Goal: Information Seeking & Learning: Check status

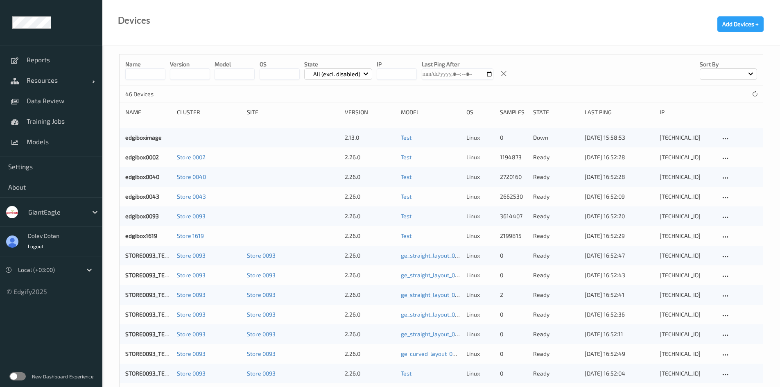
click at [16, 375] on label at bounding box center [17, 376] width 16 height 8
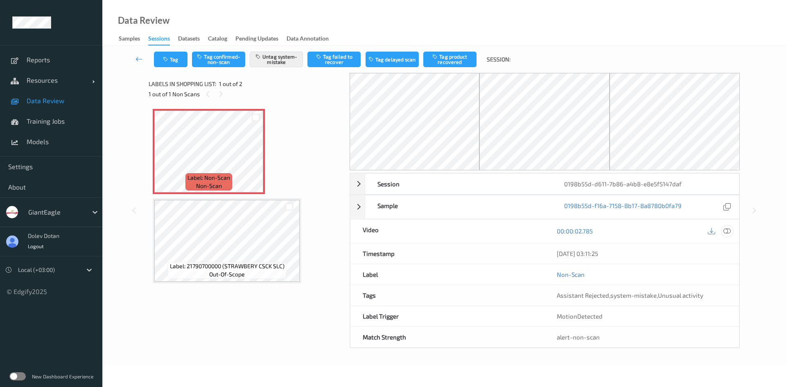
click at [730, 234] on icon at bounding box center [726, 230] width 7 height 7
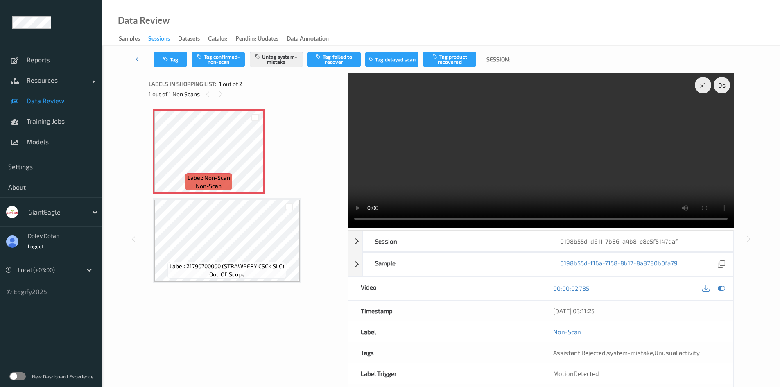
click at [496, 146] on video at bounding box center [540, 150] width 386 height 155
click at [14, 375] on label at bounding box center [17, 376] width 16 height 8
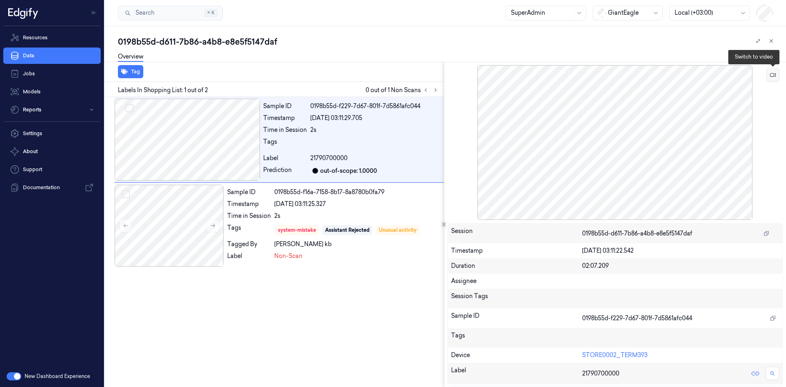
click at [775, 80] on button at bounding box center [772, 74] width 13 height 13
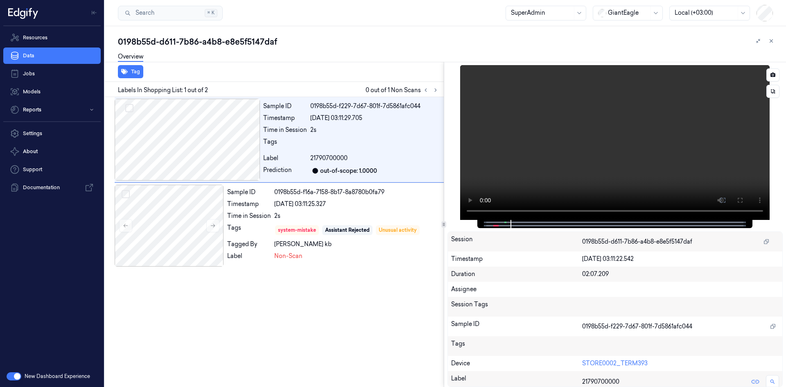
click at [661, 169] on video at bounding box center [614, 142] width 309 height 155
click at [540, 137] on video at bounding box center [614, 142] width 309 height 155
click at [568, 159] on video at bounding box center [614, 142] width 309 height 155
click at [323, 158] on span "21790700000" at bounding box center [328, 158] width 37 height 9
click at [19, 378] on button "button" at bounding box center [14, 376] width 15 height 8
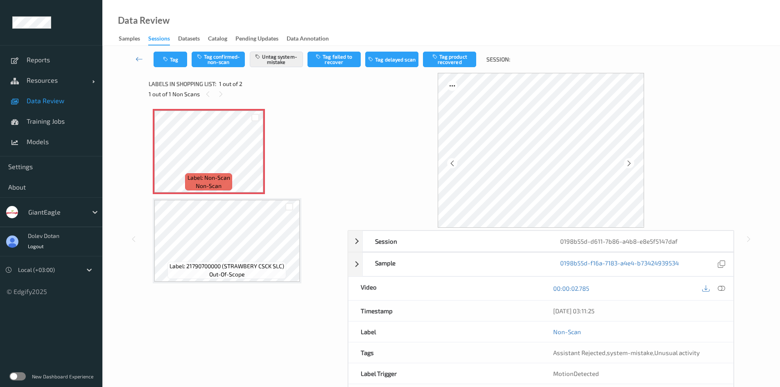
click at [21, 379] on label at bounding box center [17, 376] width 16 height 8
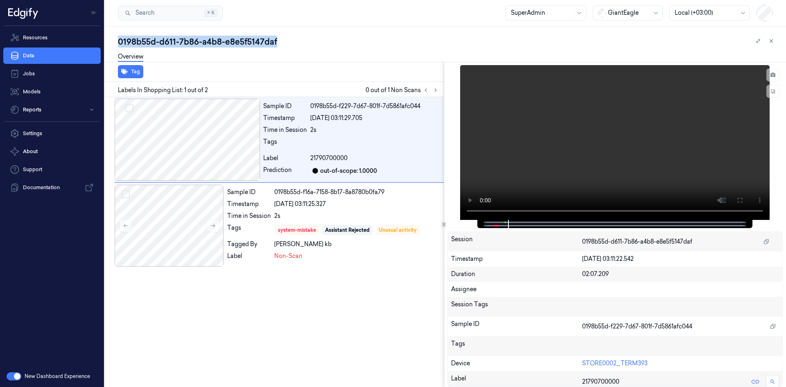
drag, startPoint x: 275, startPoint y: 42, endPoint x: 117, endPoint y: 38, distance: 157.6
click at [117, 38] on div "0198b55d-d611-7b86-a4b8-e8e5f5147daf Overview Tag Labels In Shopping List: 1 ou…" at bounding box center [445, 206] width 681 height 361
copy div "0198b55d-d611-7b86-a4b8-e8e5f5147daf"
click at [611, 359] on link "STORE0002_TERM393" at bounding box center [614, 362] width 65 height 7
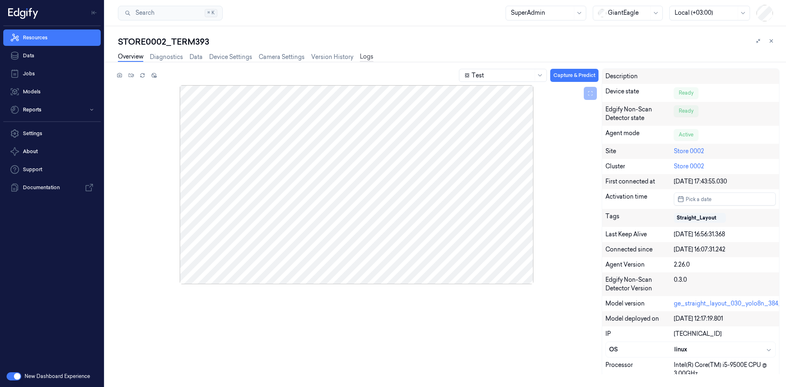
click at [368, 56] on link "Logs" at bounding box center [367, 56] width 14 height 9
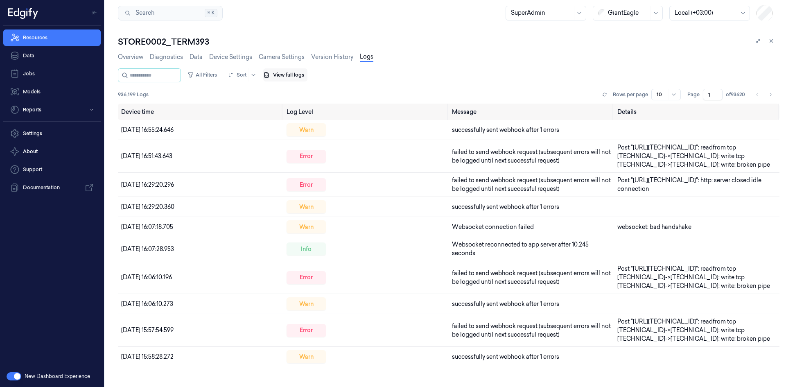
click at [290, 75] on button "View full logs" at bounding box center [285, 74] width 44 height 13
click at [313, 98] on button "Save agent logs" at bounding box center [306, 99] width 54 height 13
